Goal: Task Accomplishment & Management: Manage account settings

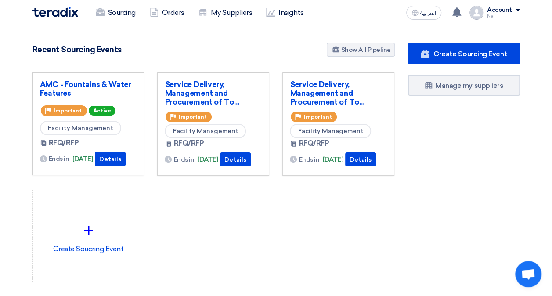
click at [92, 79] on div "AMC - Fountains & Water Features Priority Important Active Facility Management …" at bounding box center [88, 123] width 112 height 103
click at [91, 80] on link "AMC - Fountains & Water Features" at bounding box center [88, 89] width 97 height 18
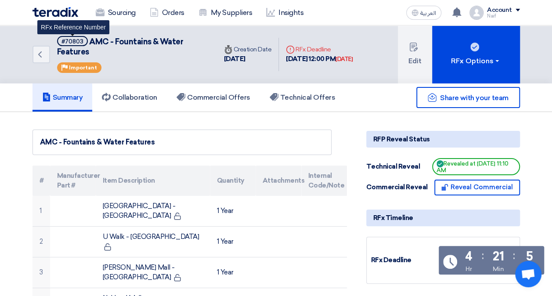
click at [68, 42] on div "#70803" at bounding box center [72, 42] width 22 height 6
copy div "70803"
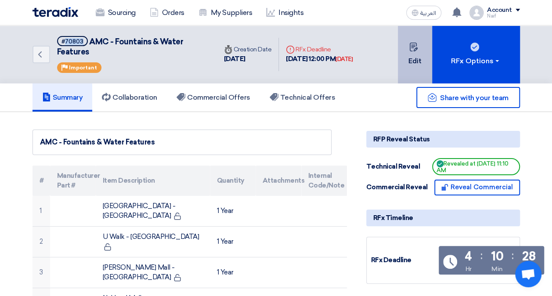
click at [414, 62] on button "Edit" at bounding box center [415, 54] width 34 height 58
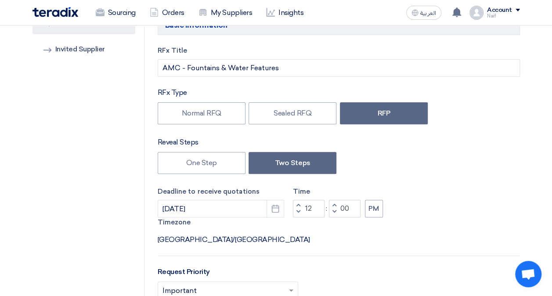
scroll to position [132, 0]
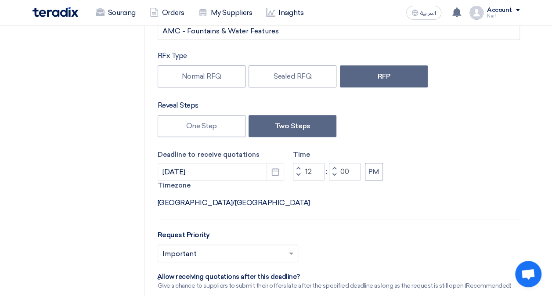
click at [299, 169] on span "button" at bounding box center [297, 168] width 3 height 5
type input "04"
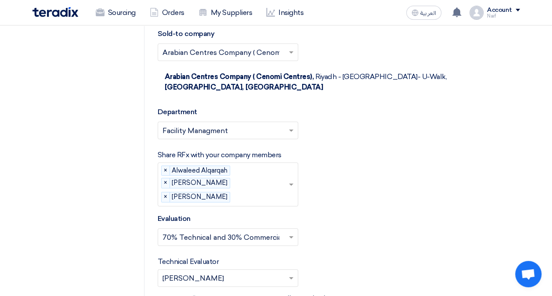
scroll to position [1653, 0]
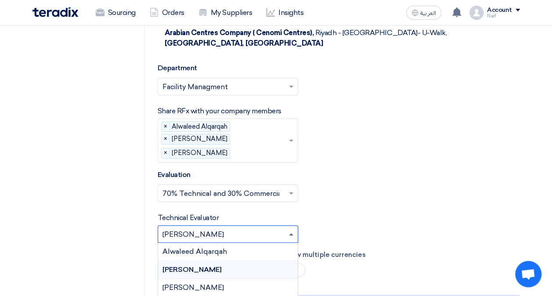
click at [291, 233] on span at bounding box center [291, 234] width 4 height 2
click at [276, 243] on div "Alwaleed Alqarqah" at bounding box center [228, 252] width 140 height 18
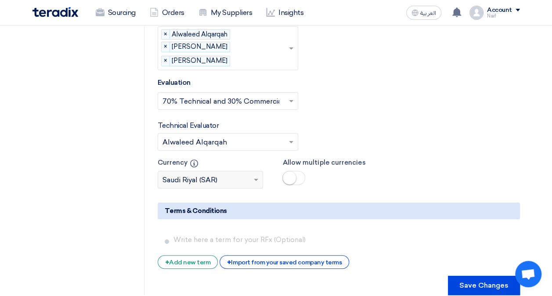
scroll to position [1785, 0]
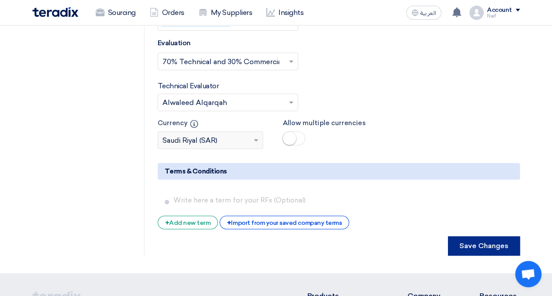
click at [477, 236] on button "Save Changes" at bounding box center [484, 245] width 72 height 19
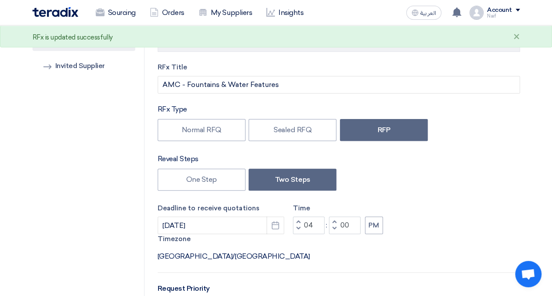
scroll to position [0, 0]
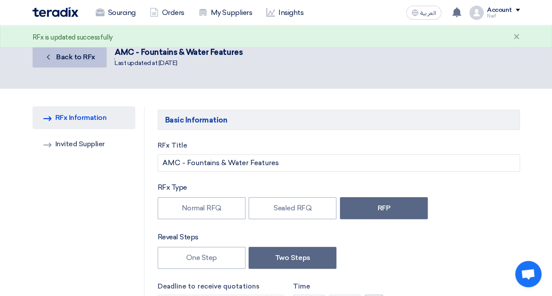
click at [90, 51] on link "Back Back to RFx" at bounding box center [69, 57] width 74 height 21
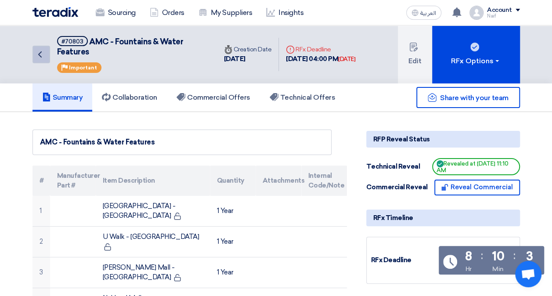
click at [46, 51] on link "Back" at bounding box center [41, 55] width 18 height 18
